Goal: Find specific page/section: Locate item on page

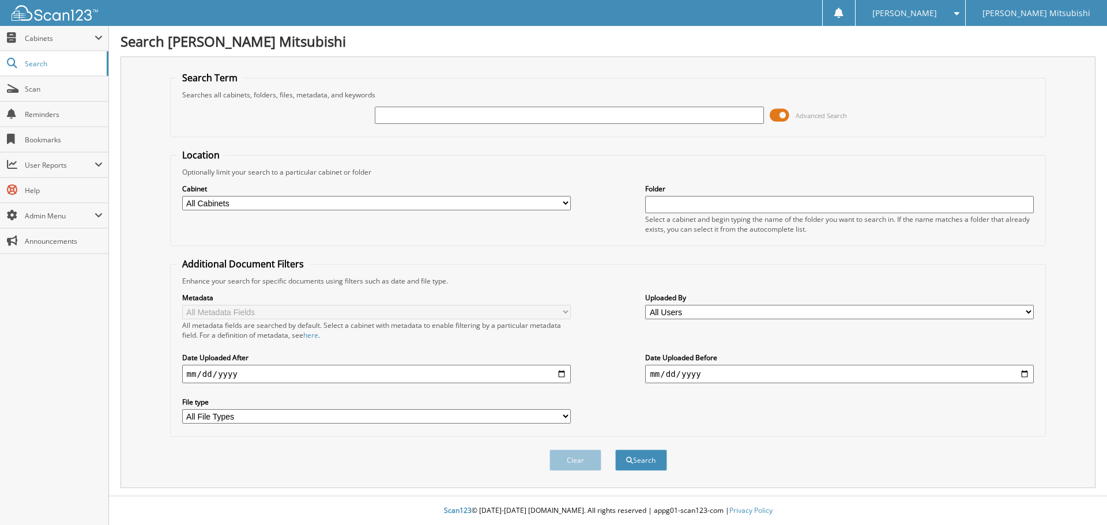
click at [451, 116] on input "text" at bounding box center [569, 115] width 388 height 17
type input "159021"
click at [648, 461] on button "Search" at bounding box center [641, 460] width 52 height 21
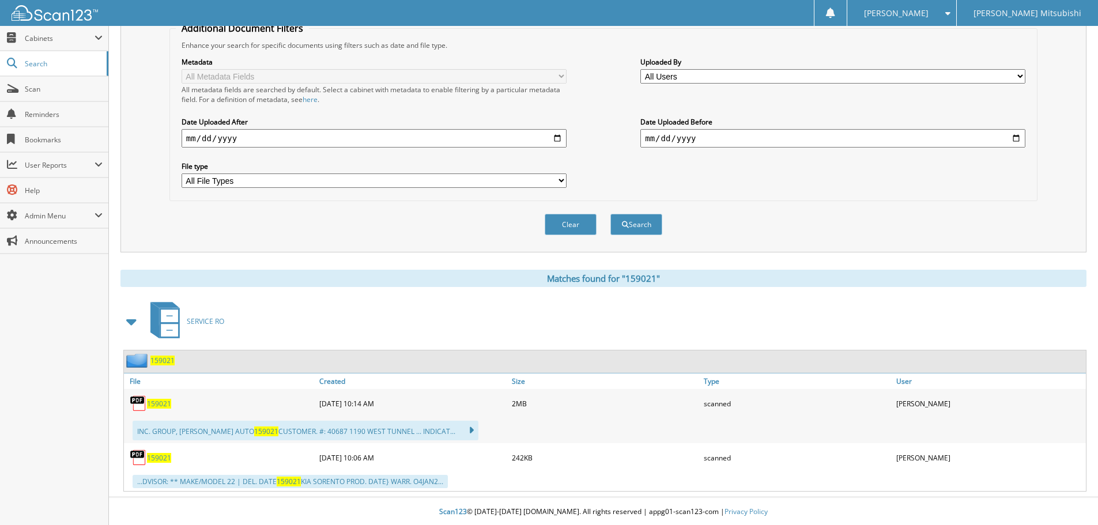
scroll to position [237, 0]
click at [163, 401] on span "159021" at bounding box center [159, 403] width 24 height 10
